Goal: Find contact information: Find contact information

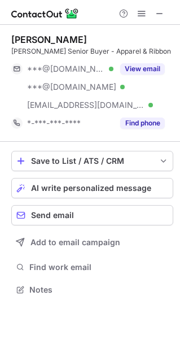
scroll to position [282, 180]
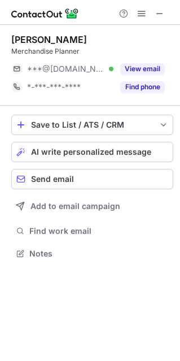
scroll to position [6, 6]
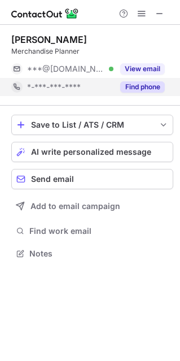
click at [137, 86] on button "Find phone" at bounding box center [142, 86] width 45 height 11
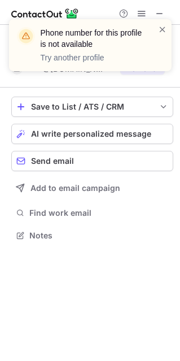
scroll to position [227, 180]
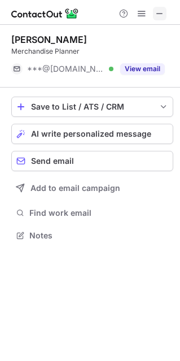
click at [161, 10] on span at bounding box center [159, 13] width 9 height 9
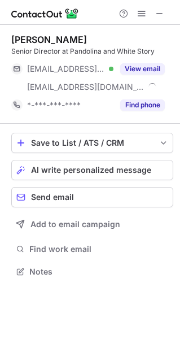
scroll to position [263, 180]
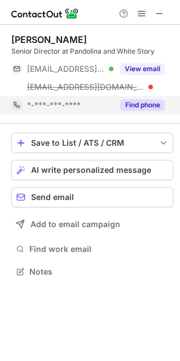
click at [140, 103] on button "Find phone" at bounding box center [142, 104] width 45 height 11
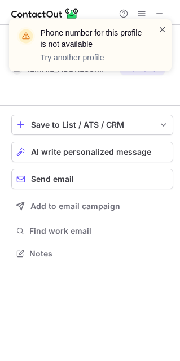
scroll to position [227, 180]
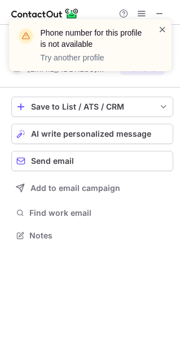
click at [165, 34] on span at bounding box center [162, 29] width 9 height 11
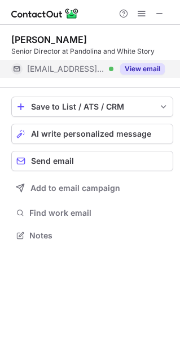
click at [146, 67] on button "View email" at bounding box center [142, 68] width 45 height 11
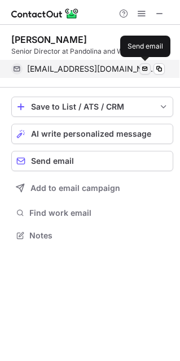
click at [145, 68] on span at bounding box center [145, 68] width 9 height 9
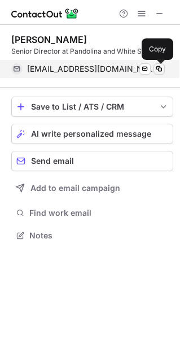
click at [163, 71] on span at bounding box center [159, 68] width 9 height 9
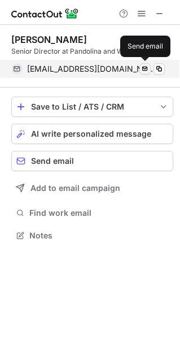
click at [147, 68] on span at bounding box center [145, 68] width 9 height 9
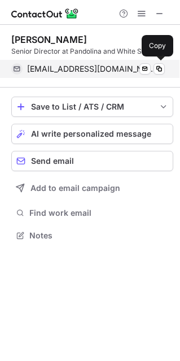
click at [18, 70] on span at bounding box center [16, 68] width 9 height 9
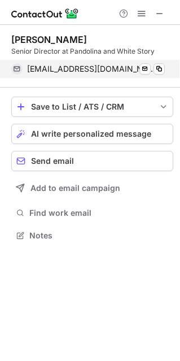
click at [18, 70] on span at bounding box center [16, 68] width 9 height 9
click at [107, 72] on span "[EMAIL_ADDRESS][DOMAIN_NAME]" at bounding box center [91, 69] width 129 height 10
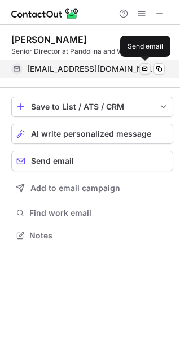
click at [148, 67] on span at bounding box center [145, 68] width 9 height 9
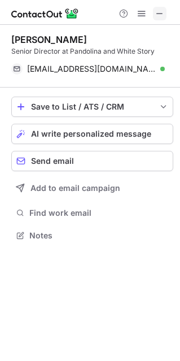
click at [162, 11] on span at bounding box center [159, 13] width 9 height 9
